Goal: Navigation & Orientation: Find specific page/section

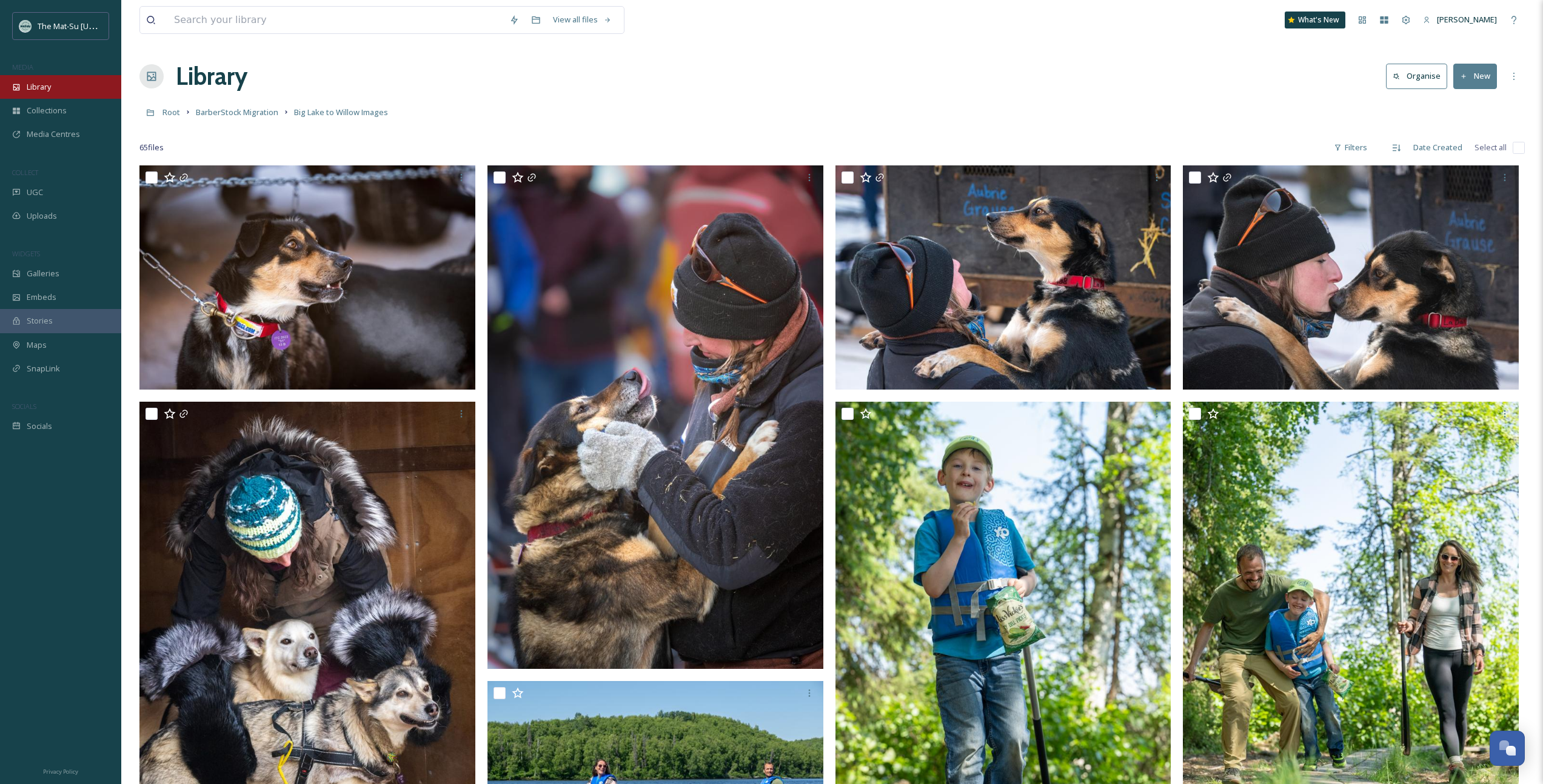
click at [48, 92] on span "Library" at bounding box center [39, 86] width 24 height 11
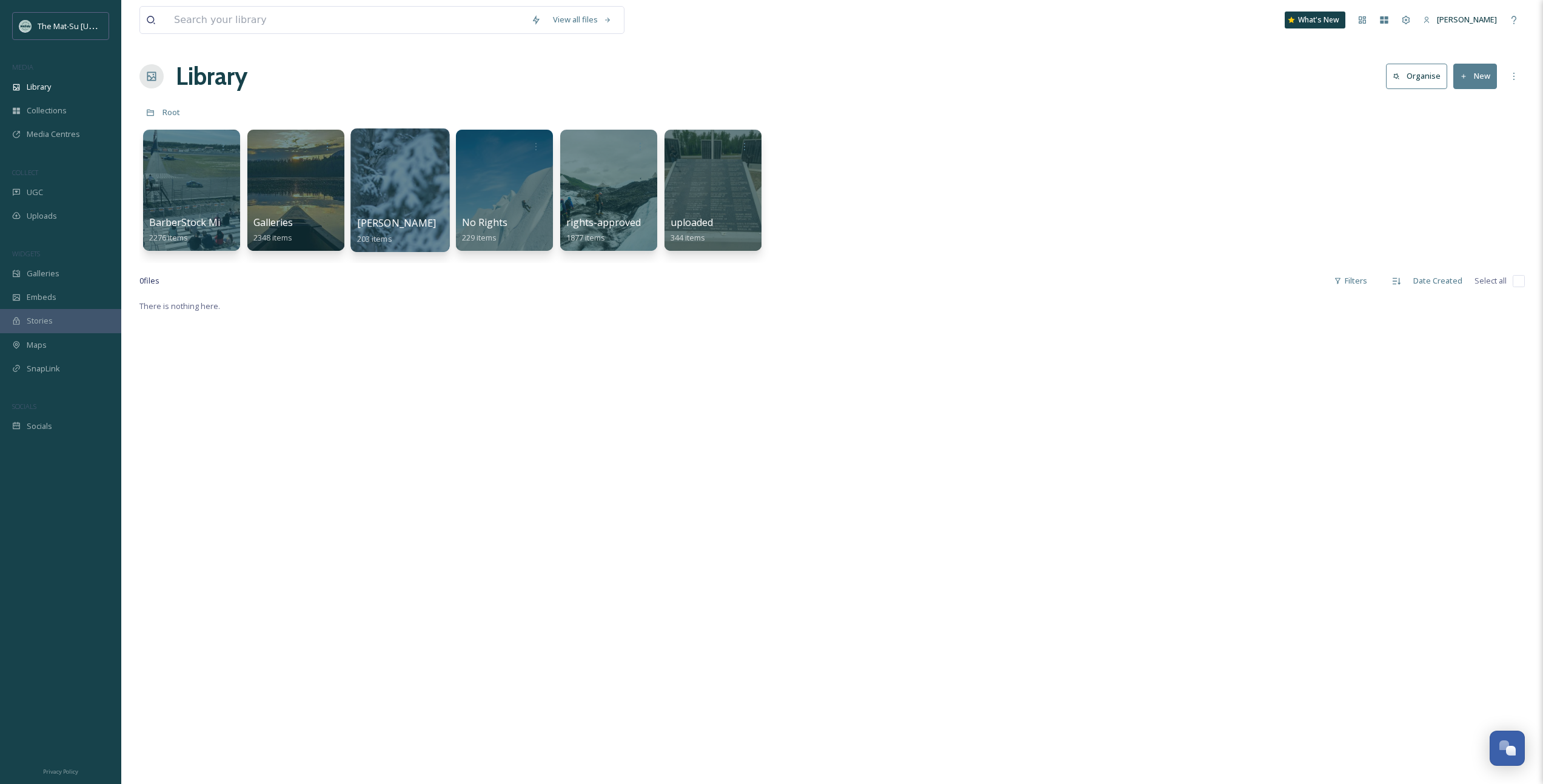
click at [371, 175] on div at bounding box center [400, 190] width 99 height 123
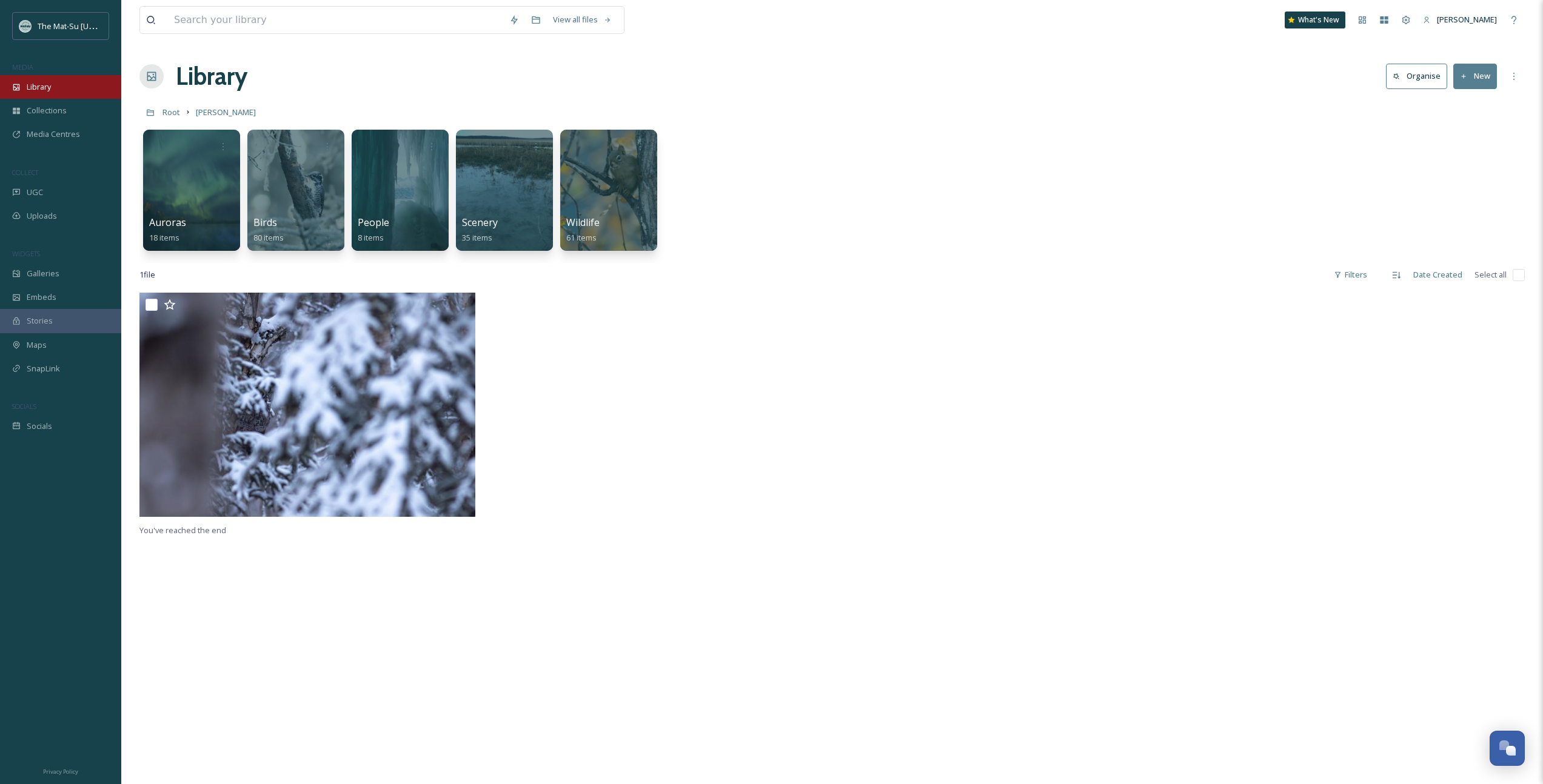
click at [32, 88] on span "Library" at bounding box center [39, 86] width 24 height 11
